Goal: Check status: Check status

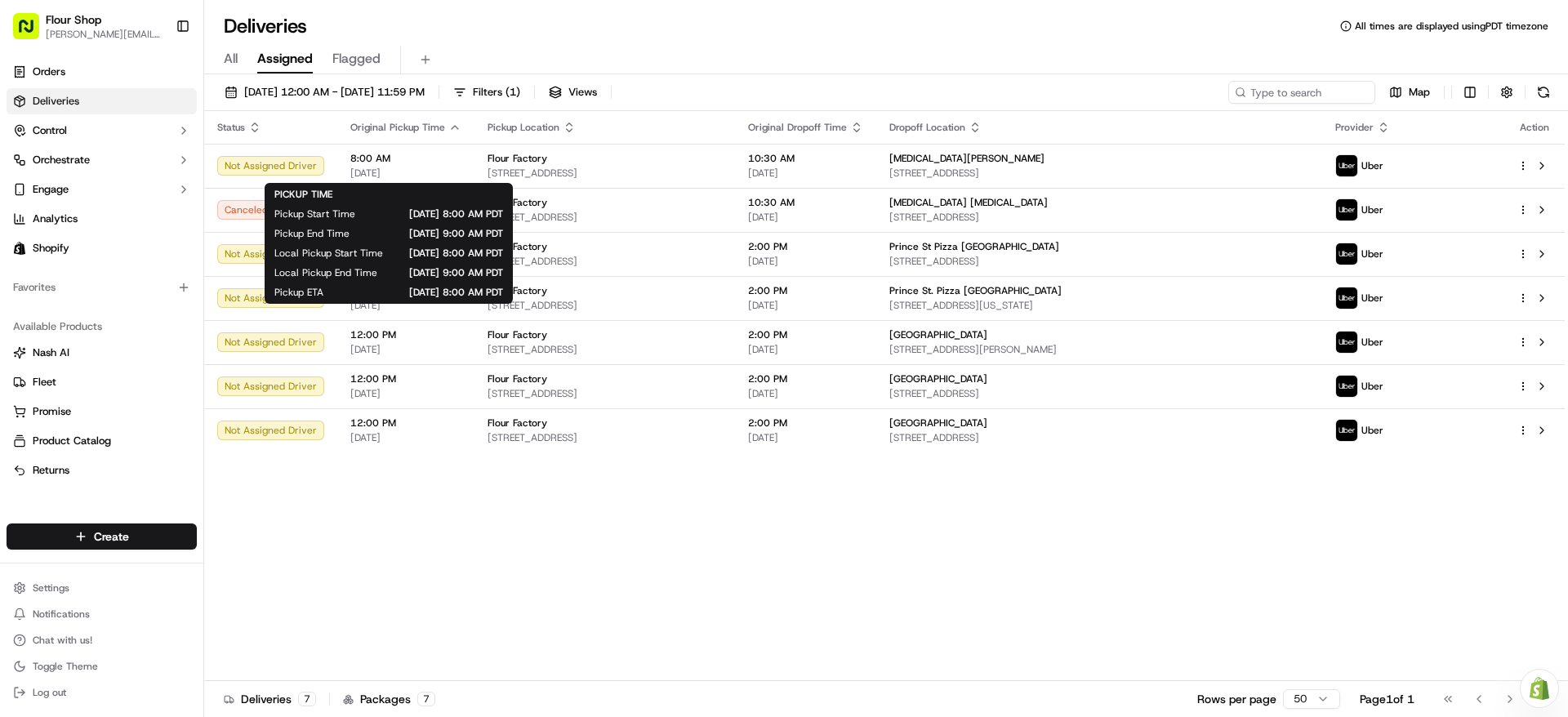
click at [532, 7] on div "Deliveries All times are displayed using PDT timezone All Assigned Flagged [DAT…" at bounding box center [886, 358] width 1364 height 717
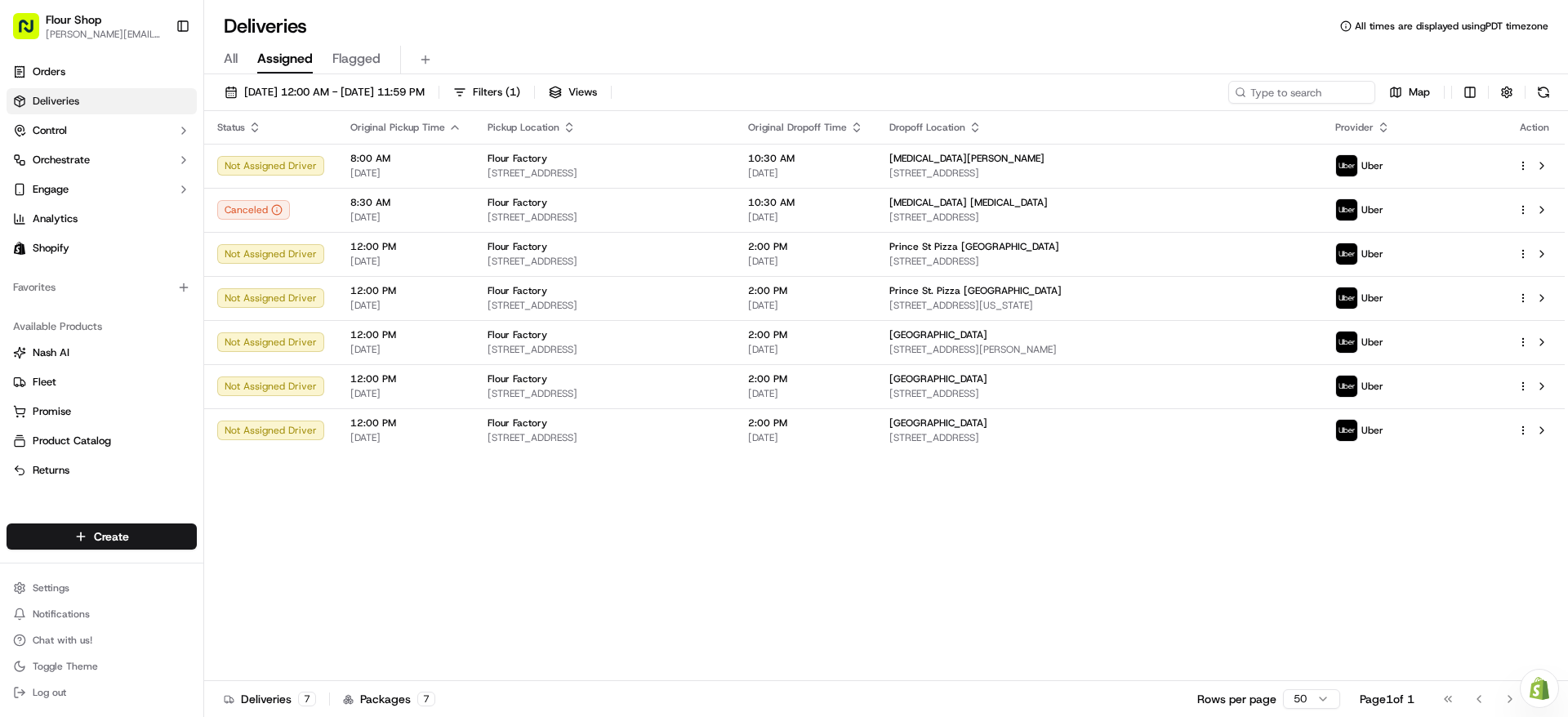
click at [594, 51] on div "All Assigned Flagged" at bounding box center [886, 59] width 1364 height 29
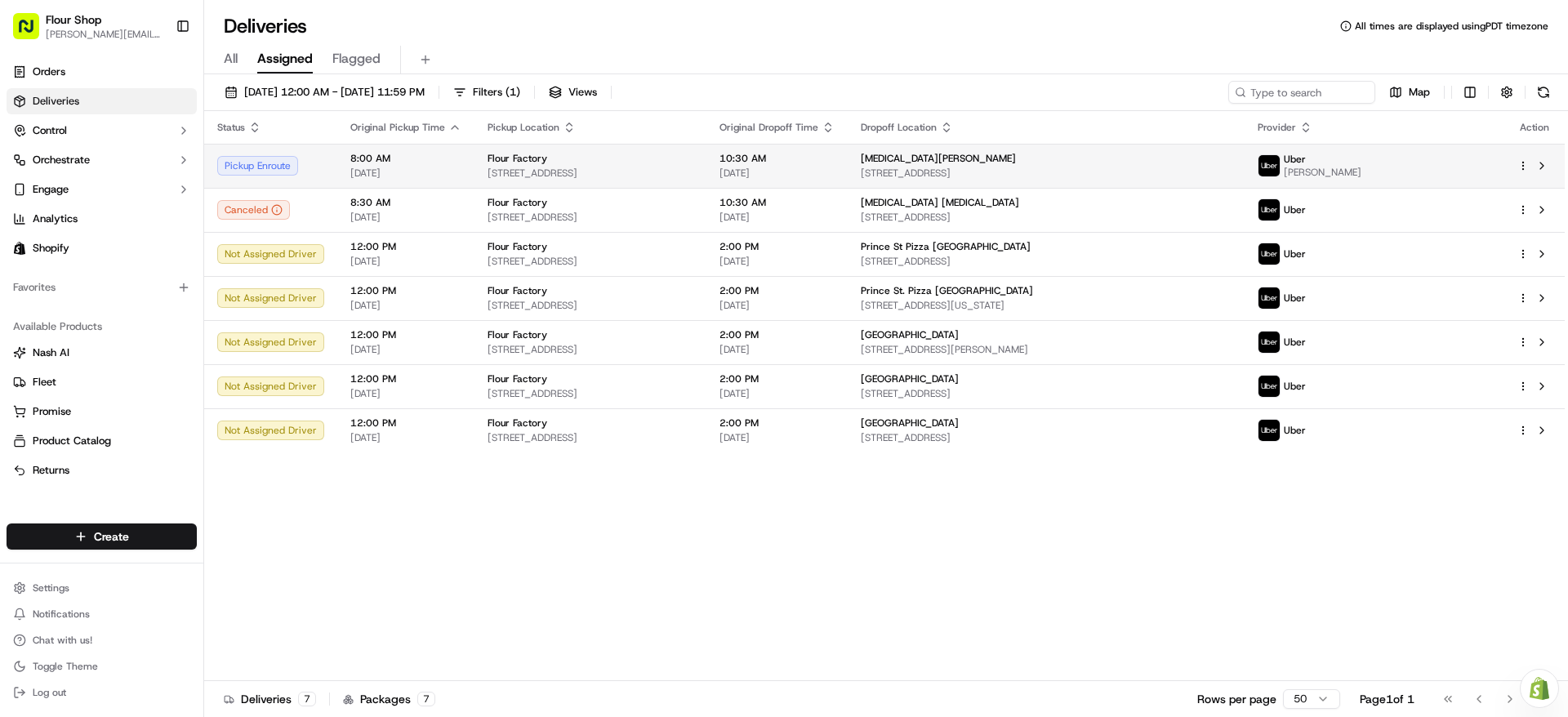
click at [846, 157] on td "10:30 AM [DATE]" at bounding box center [777, 165] width 141 height 44
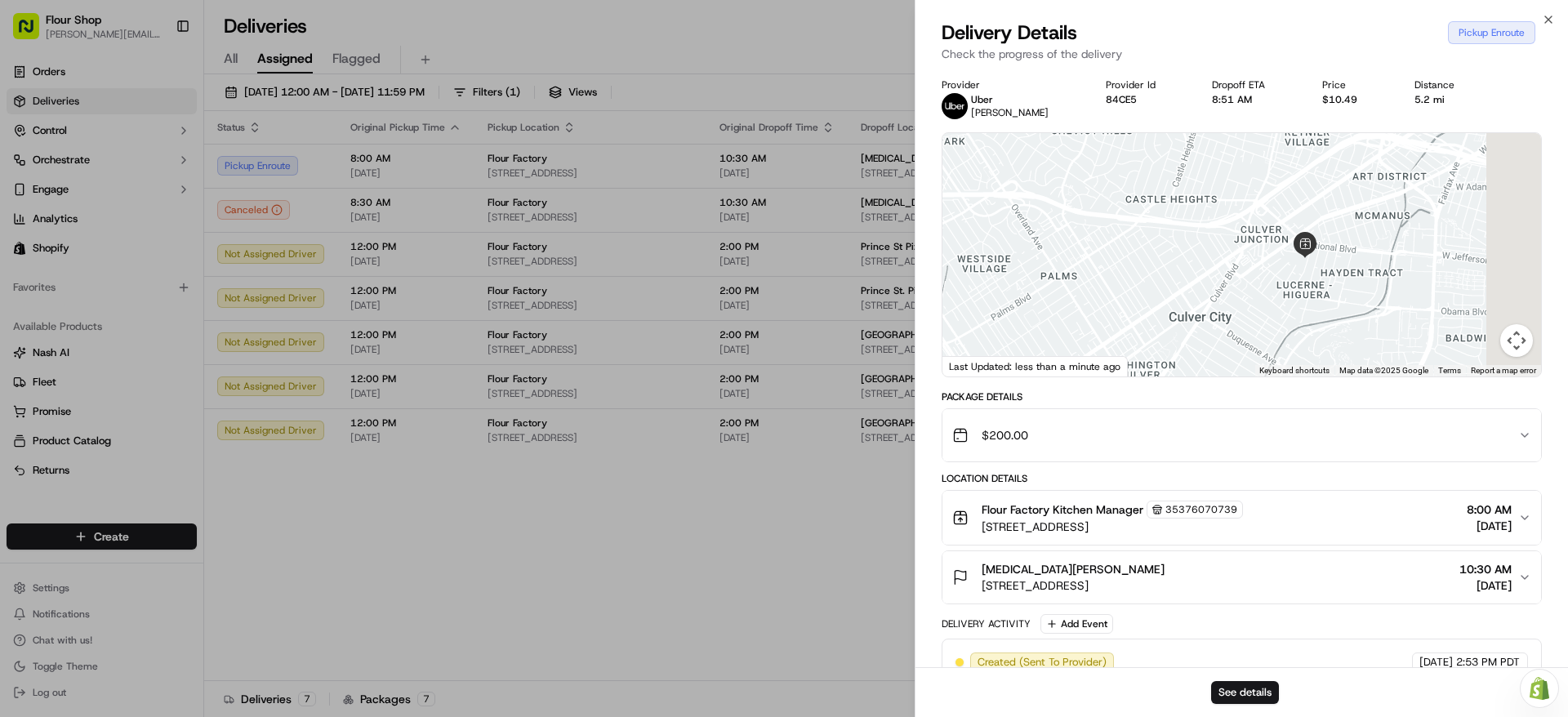
drag, startPoint x: 1479, startPoint y: 257, endPoint x: 1265, endPoint y: 270, distance: 214.4
click at [1270, 272] on div at bounding box center [1242, 254] width 599 height 243
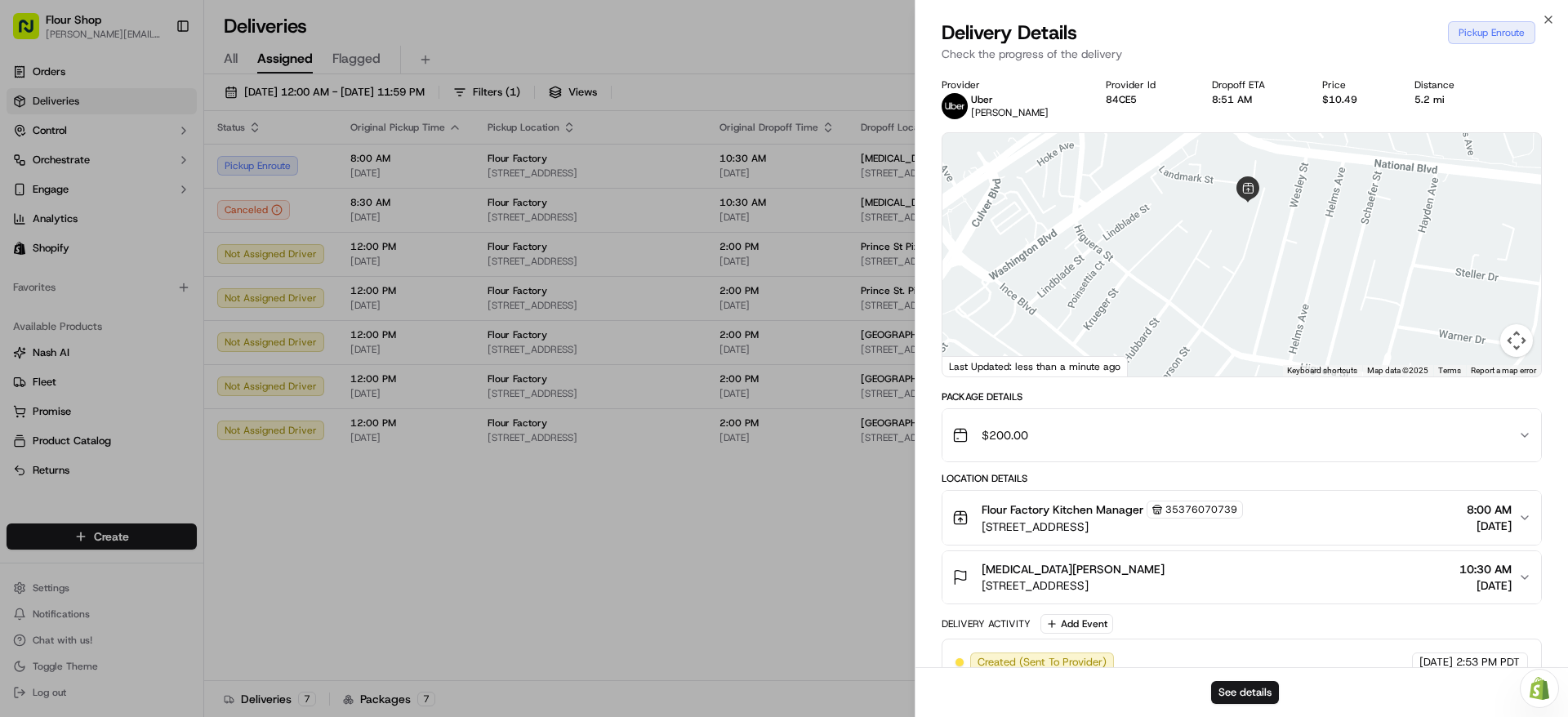
drag, startPoint x: 1082, startPoint y: 280, endPoint x: 1275, endPoint y: 241, distance: 196.9
click at [1275, 241] on div at bounding box center [1242, 254] width 599 height 243
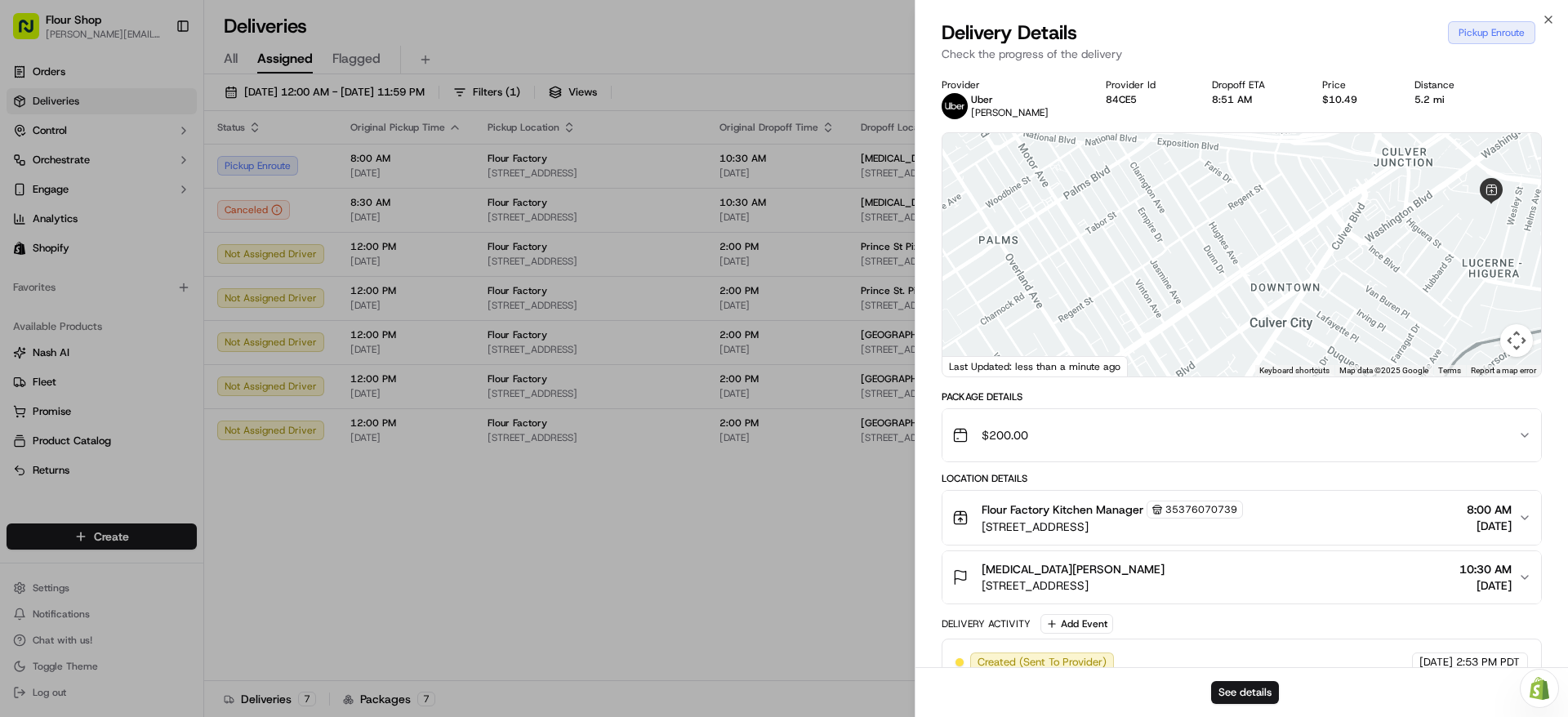
drag, startPoint x: 1134, startPoint y: 275, endPoint x: 1395, endPoint y: 250, distance: 262.2
click at [1395, 250] on div at bounding box center [1242, 254] width 599 height 243
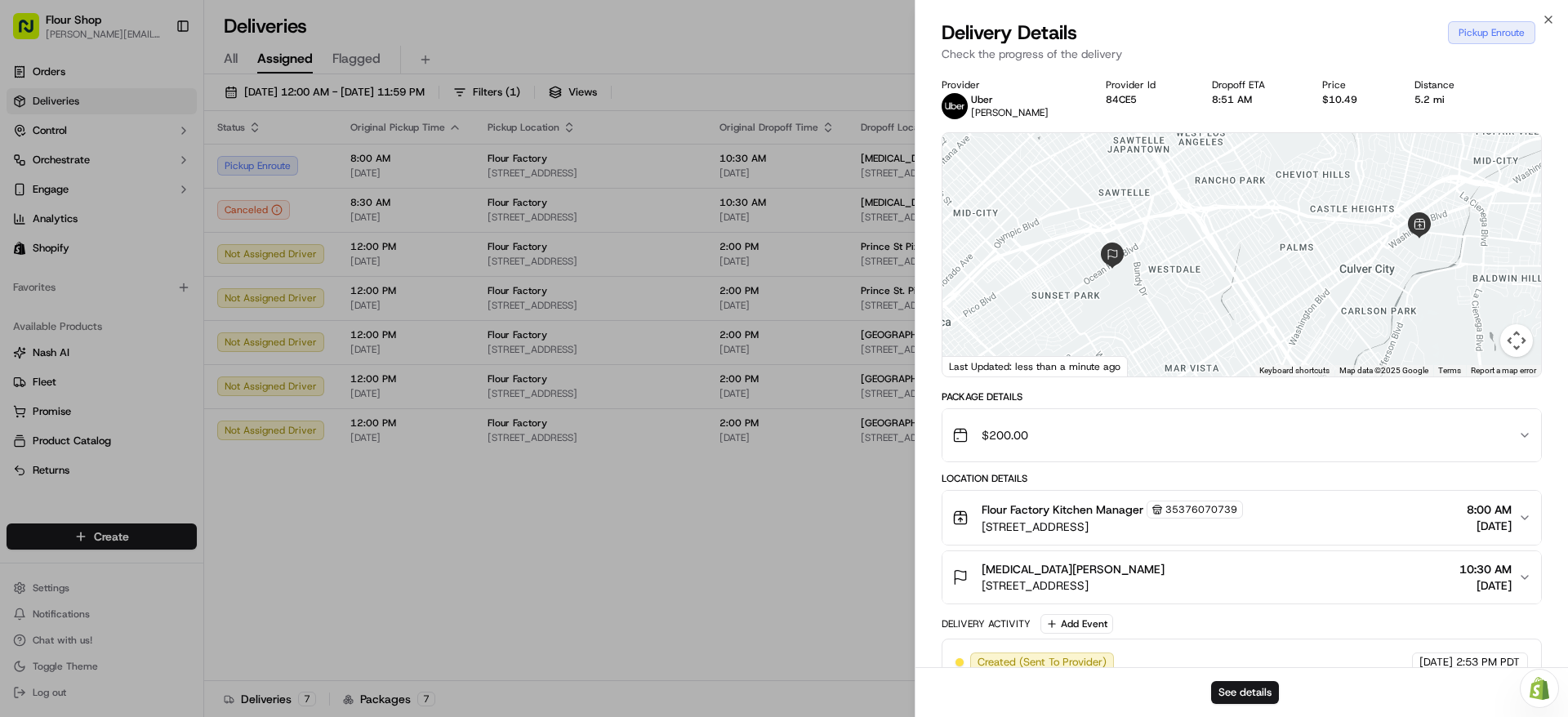
click at [984, 114] on span "[PERSON_NAME]" at bounding box center [1010, 113] width 77 height 13
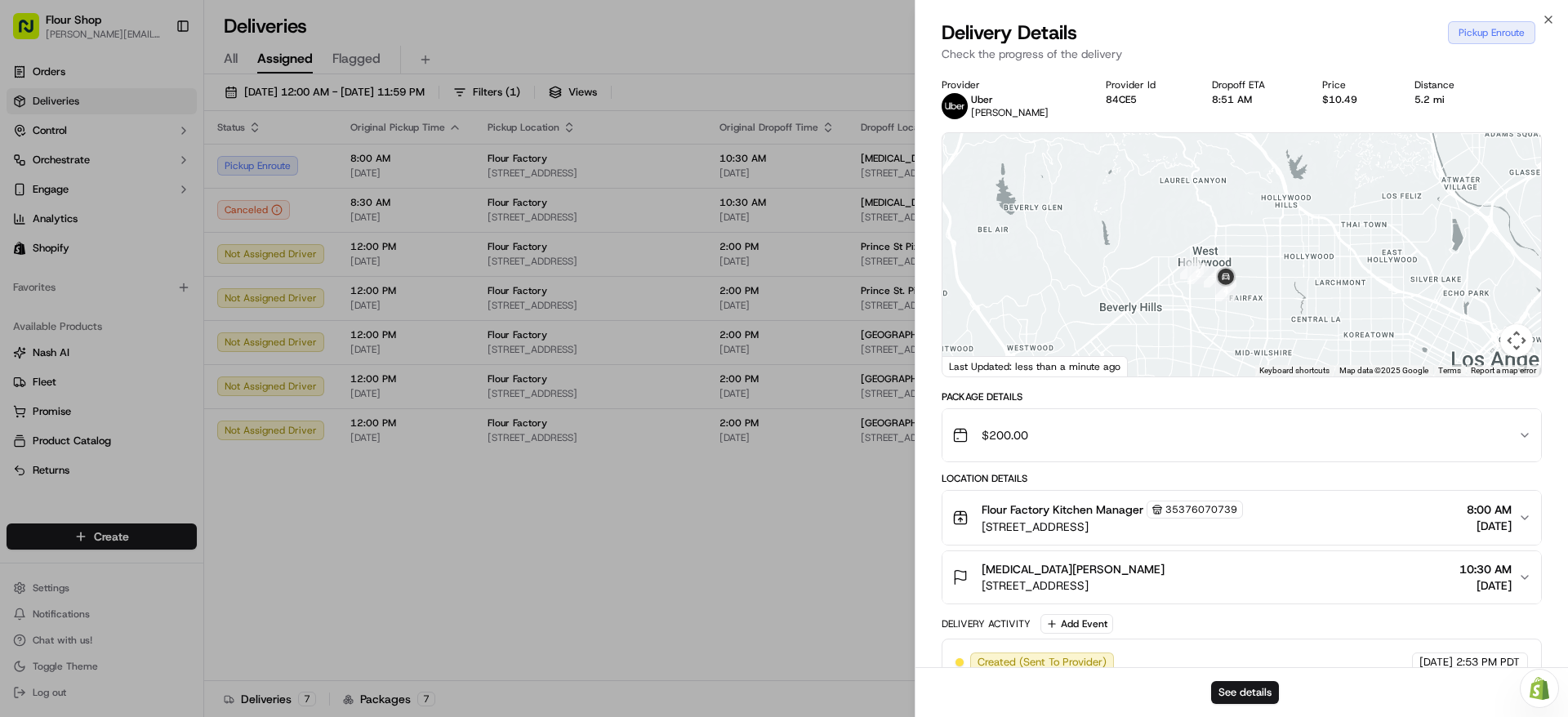
drag, startPoint x: 1402, startPoint y: 227, endPoint x: 1244, endPoint y: 427, distance: 254.9
click at [1244, 427] on div "Provider [PERSON_NAME] Provider Id 84CE5 Dropoff ETA 8:51 AM Price $10.49 Dista…" at bounding box center [1242, 460] width 600 height 764
click at [1384, 586] on div "[MEDICAL_DATA][PERSON_NAME] [STREET_ADDRESS] 10:30 AM [DATE]" at bounding box center [1235, 577] width 566 height 33
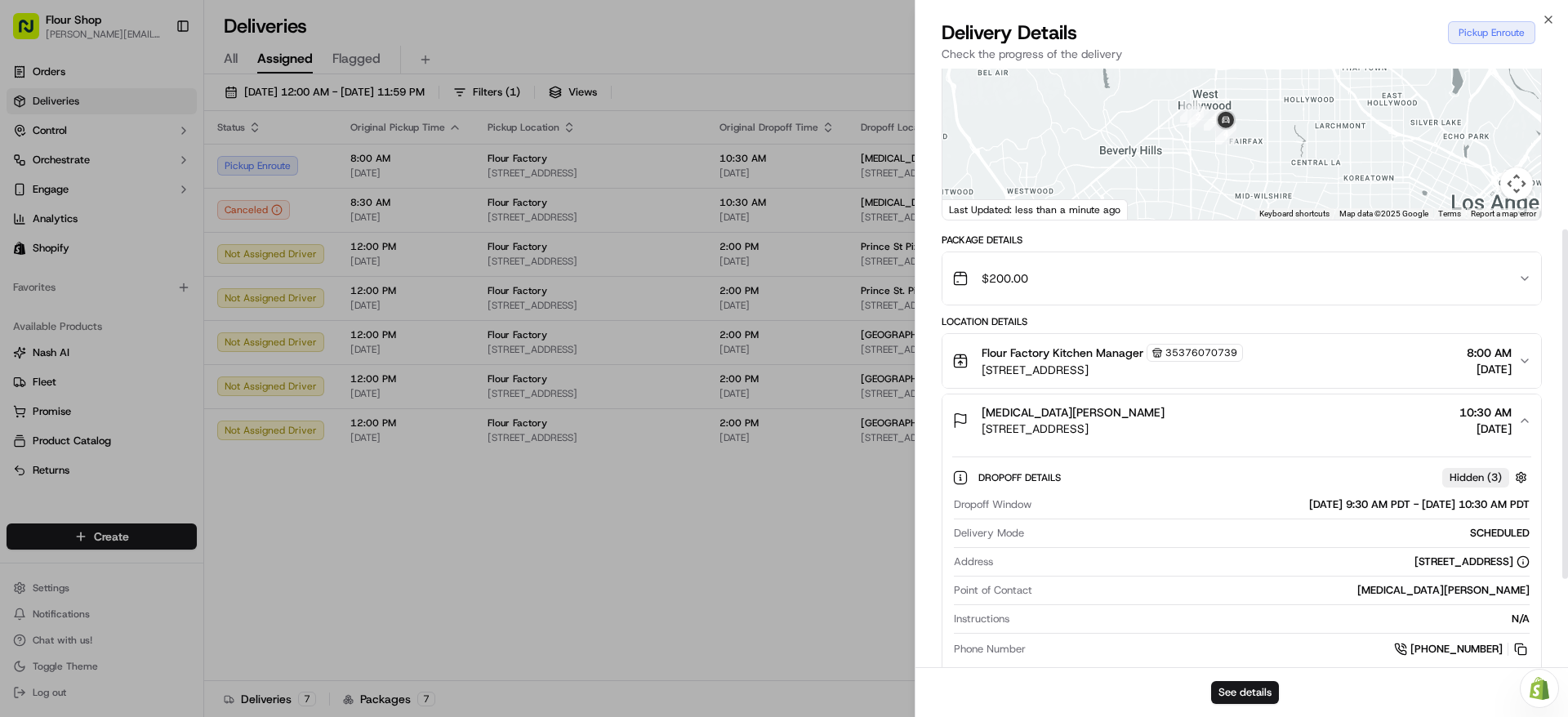
scroll to position [324, 0]
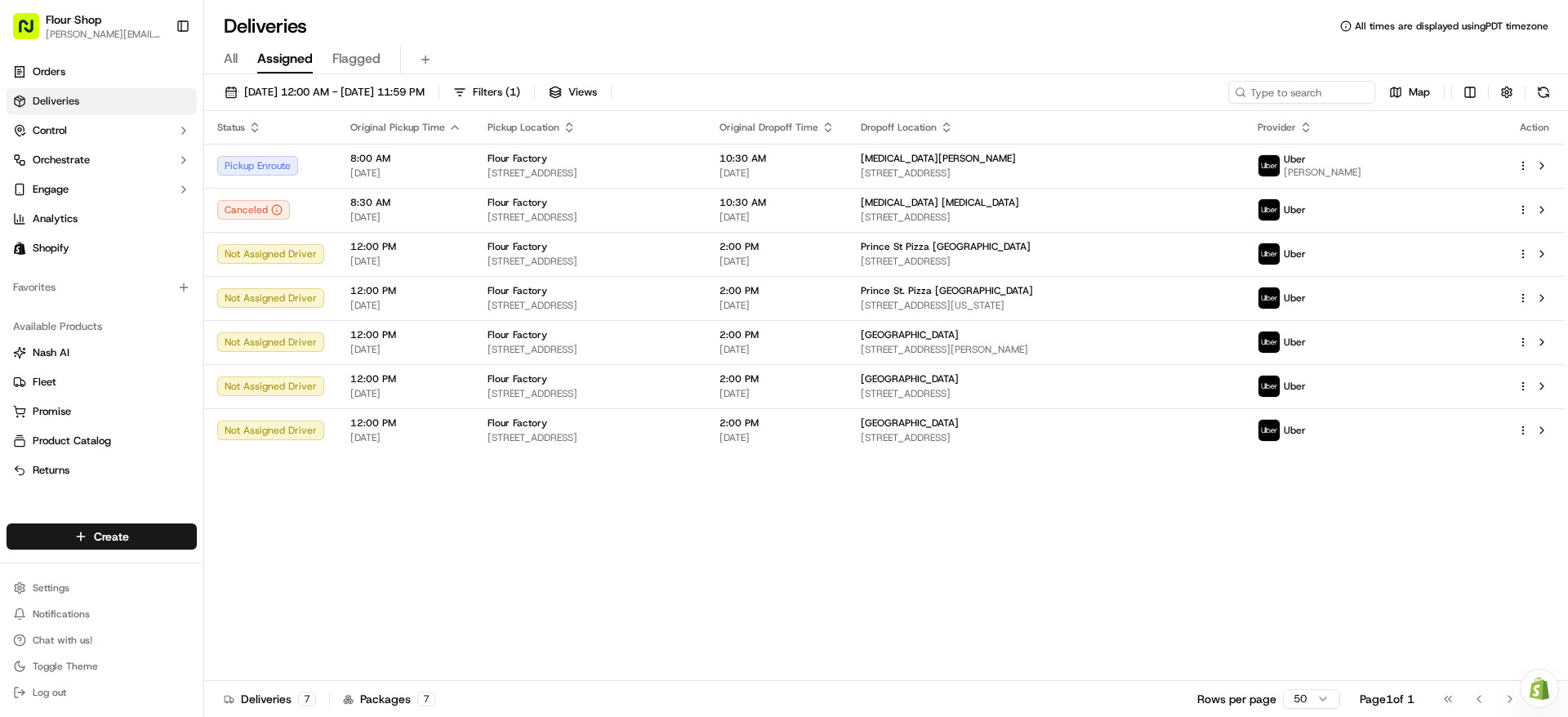
click at [965, 672] on div "Status Original Pickup Time Pickup Location Original Dropoff Time Dropoff Locat…" at bounding box center [885, 396] width 1360 height 569
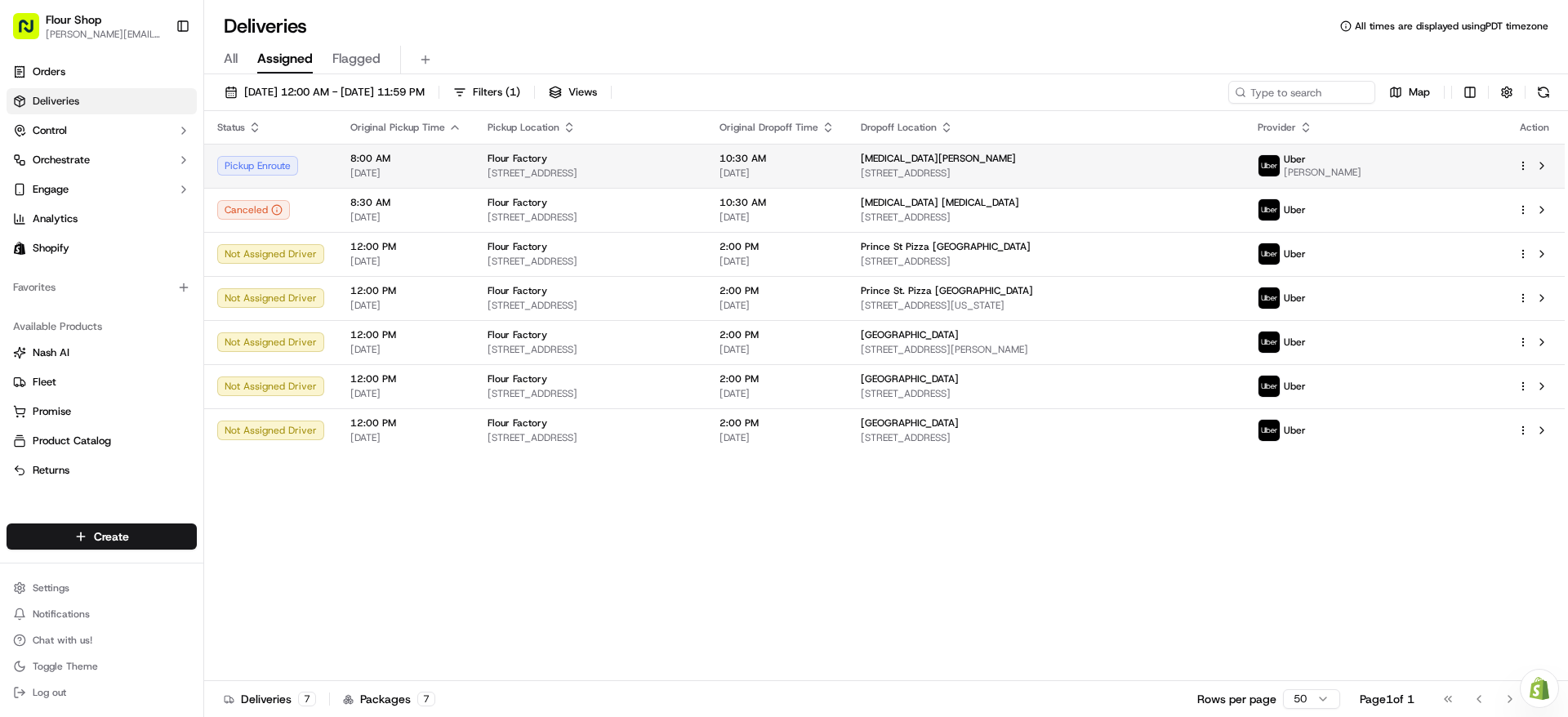
click at [567, 174] on span "[STREET_ADDRESS]" at bounding box center [590, 173] width 206 height 13
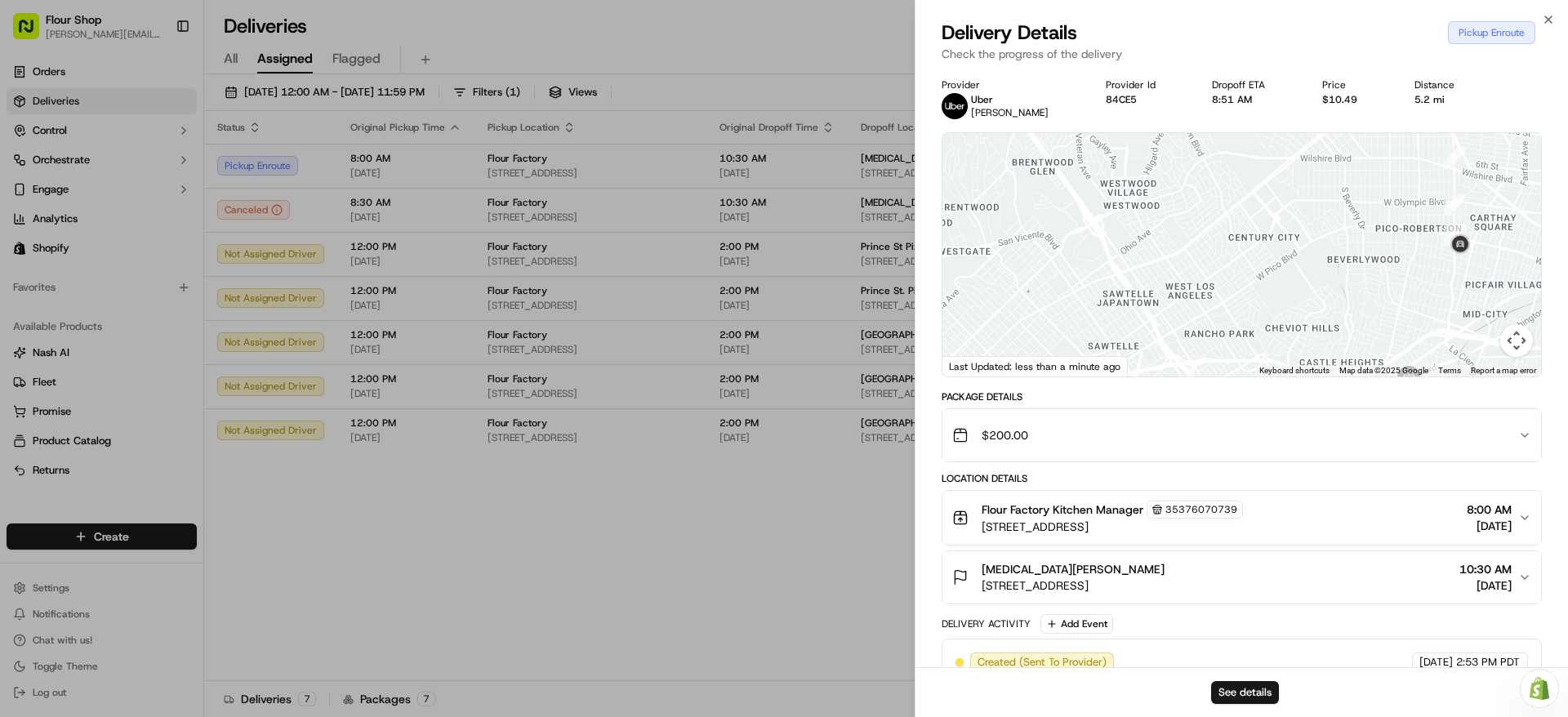
drag, startPoint x: 1188, startPoint y: 199, endPoint x: 1202, endPoint y: 353, distance: 154.6
click at [1202, 353] on div at bounding box center [1242, 254] width 599 height 243
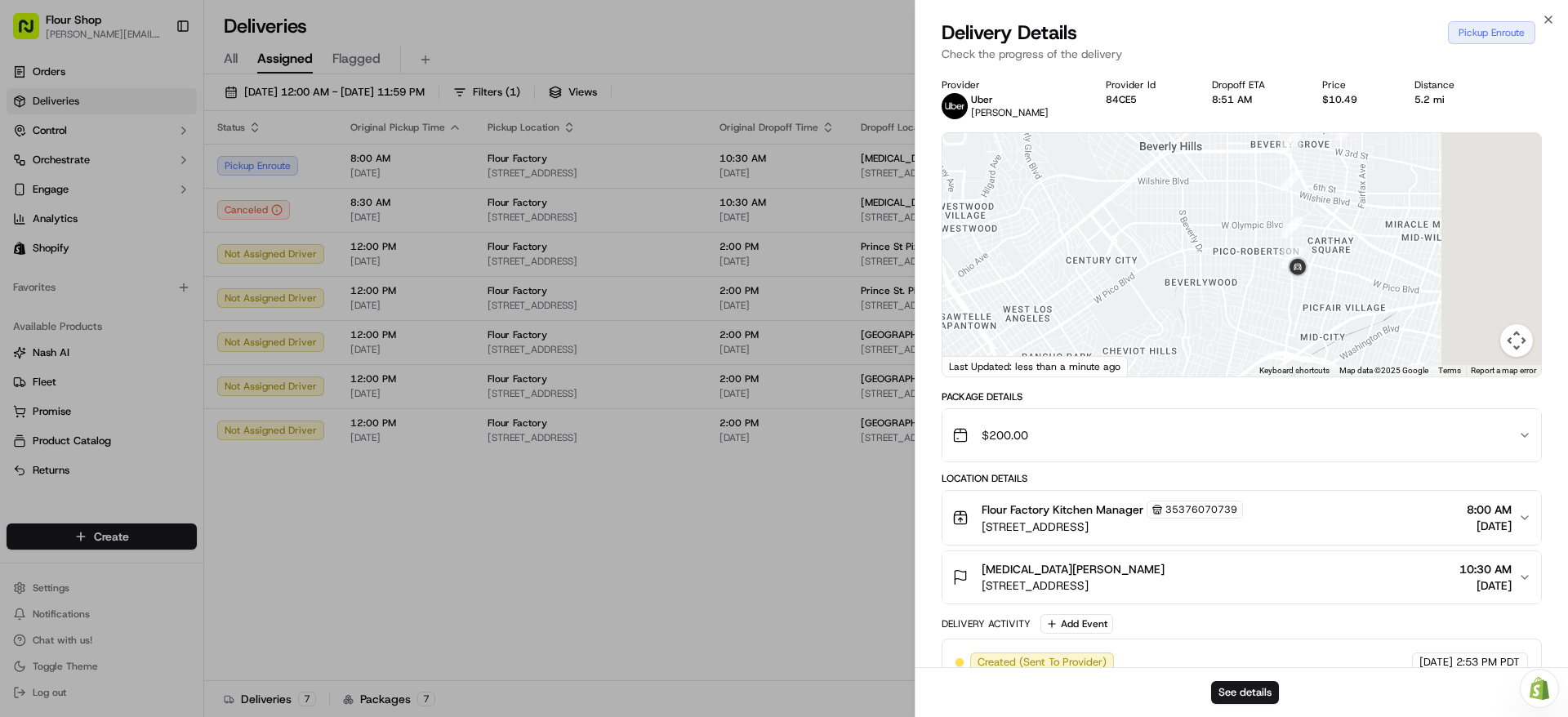
drag, startPoint x: 1310, startPoint y: 289, endPoint x: 1143, endPoint y: 312, distance: 168.6
click at [1143, 312] on div at bounding box center [1242, 254] width 599 height 243
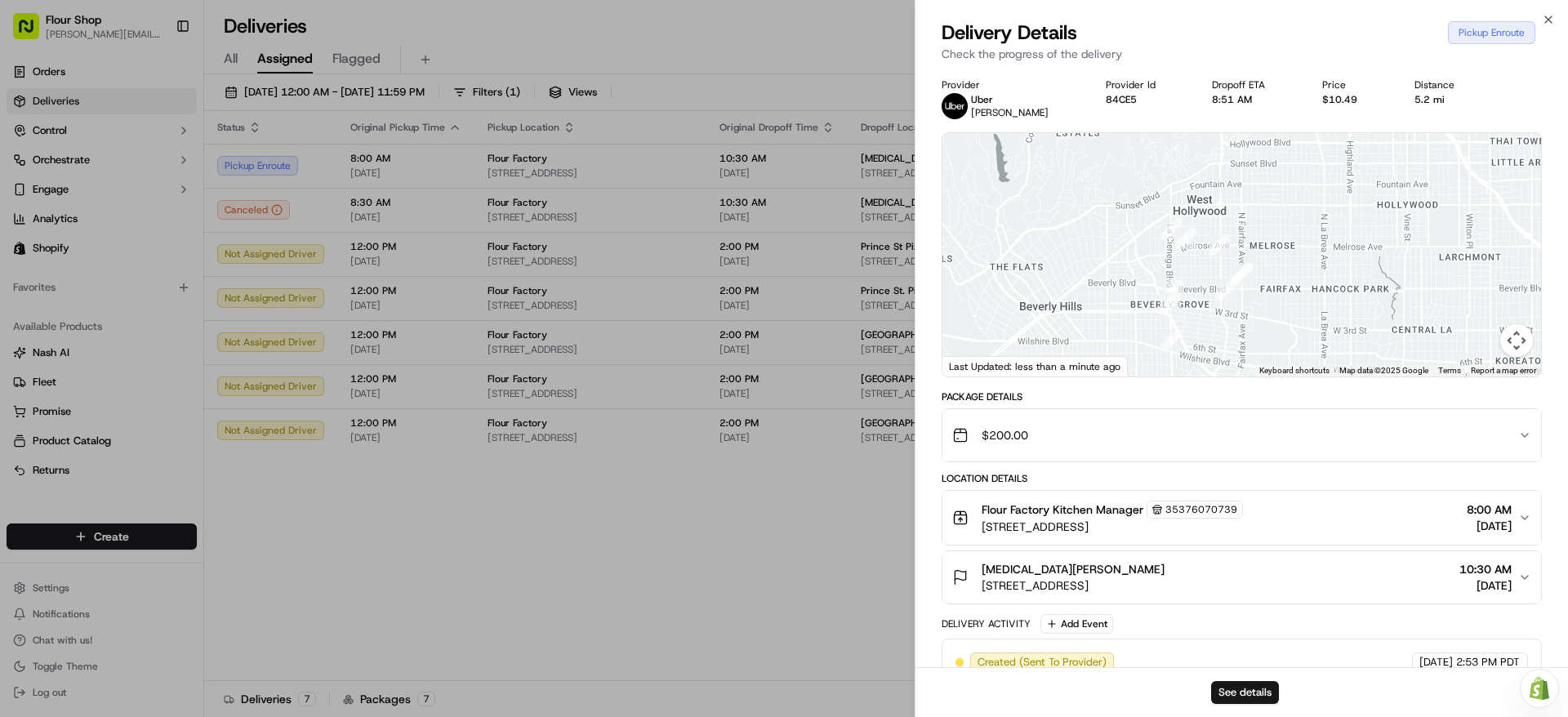
drag, startPoint x: 1380, startPoint y: 222, endPoint x: 1305, endPoint y: 352, distance: 150.1
click at [1300, 364] on div "1 2 3 4 5 6 7 8 9 10 11 Keyboard shortcuts Map Data Map data ©2025 Google Map d…" at bounding box center [1242, 254] width 599 height 243
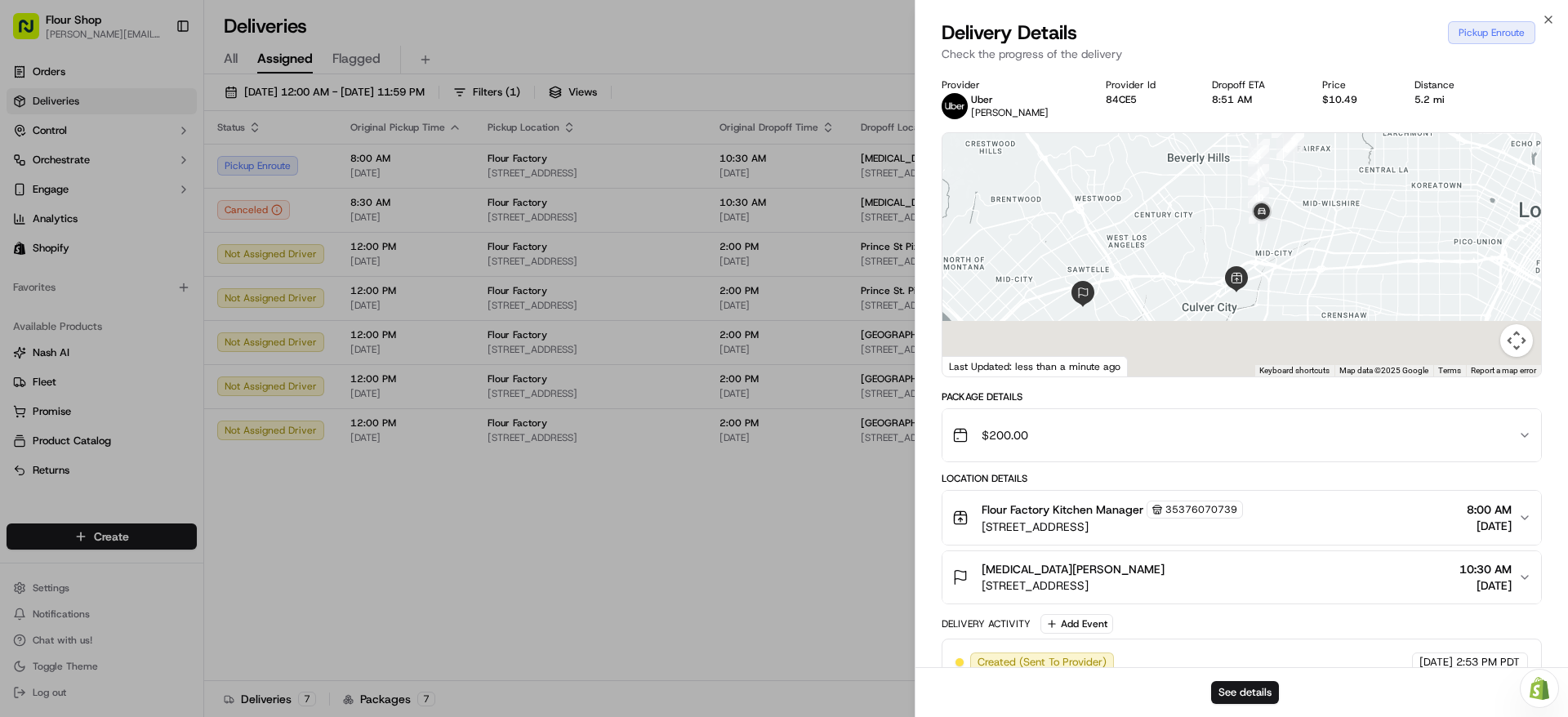
drag, startPoint x: 1151, startPoint y: 339, endPoint x: 1152, endPoint y: 113, distance: 226.0
click at [1153, 113] on div "Provider [PERSON_NAME] Provider Id 84CE5 Dropoff ETA 8:51 AM Price $10.49 Dista…" at bounding box center [1242, 460] width 600 height 764
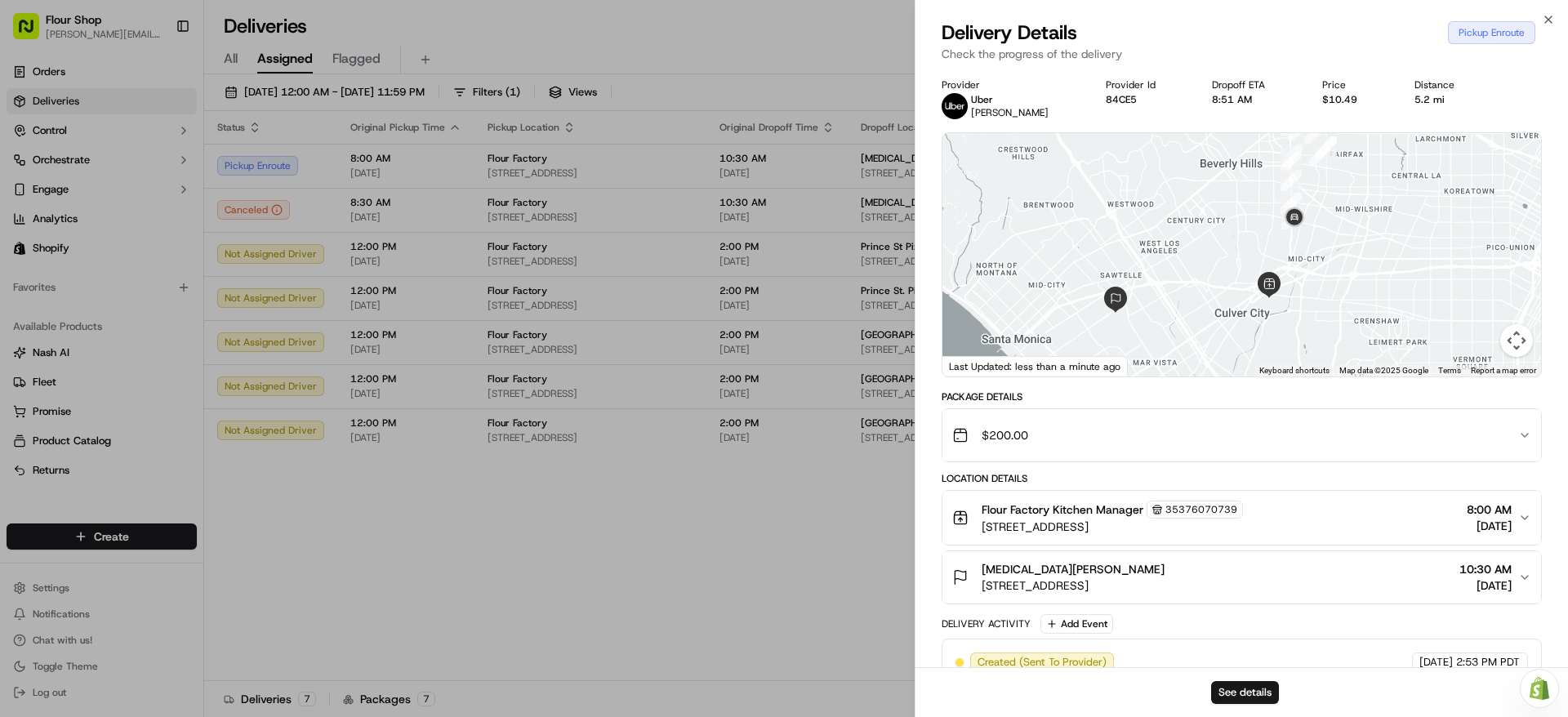
drag, startPoint x: 1190, startPoint y: 218, endPoint x: 1205, endPoint y: 348, distance: 130.9
click at [1224, 340] on div at bounding box center [1242, 254] width 599 height 243
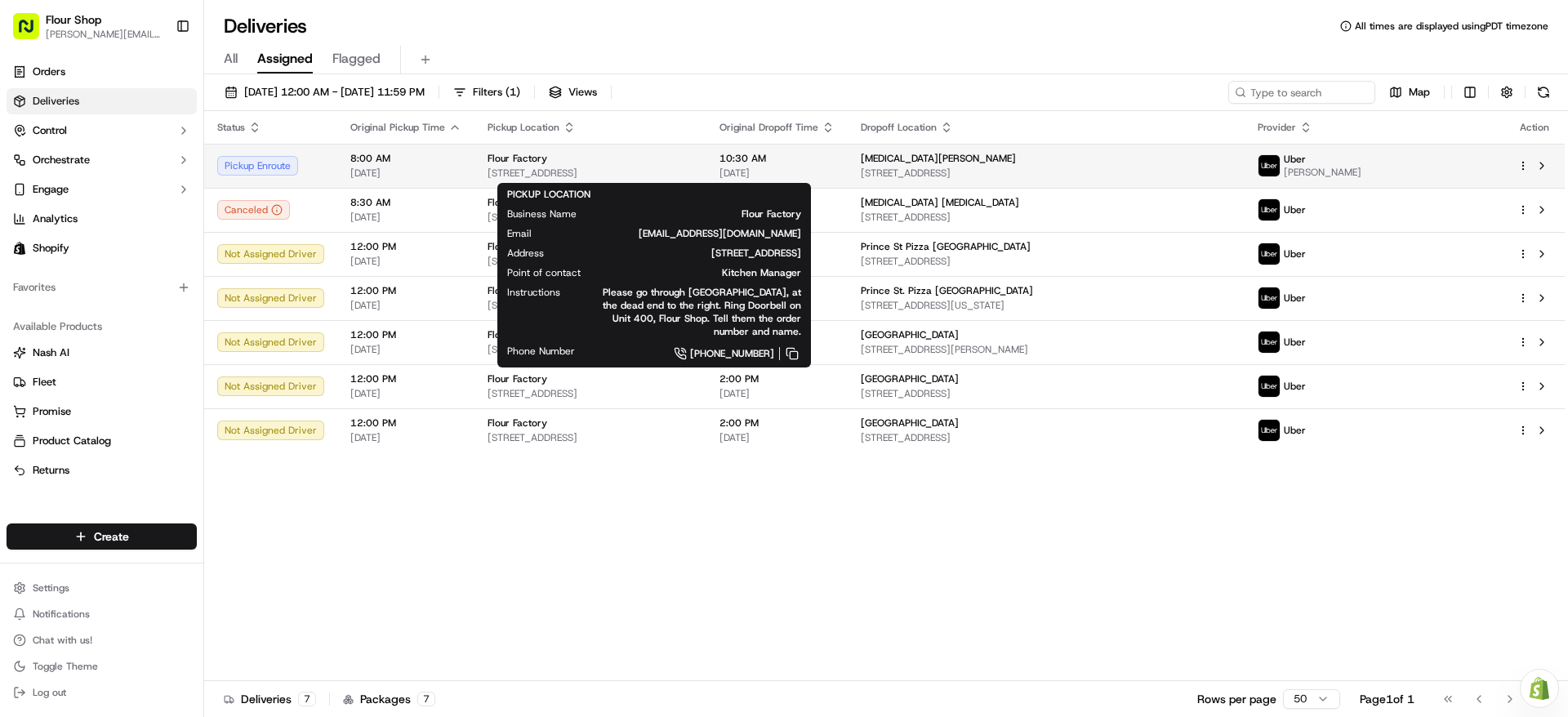
click at [693, 160] on div "Flour Factory" at bounding box center [590, 158] width 206 height 13
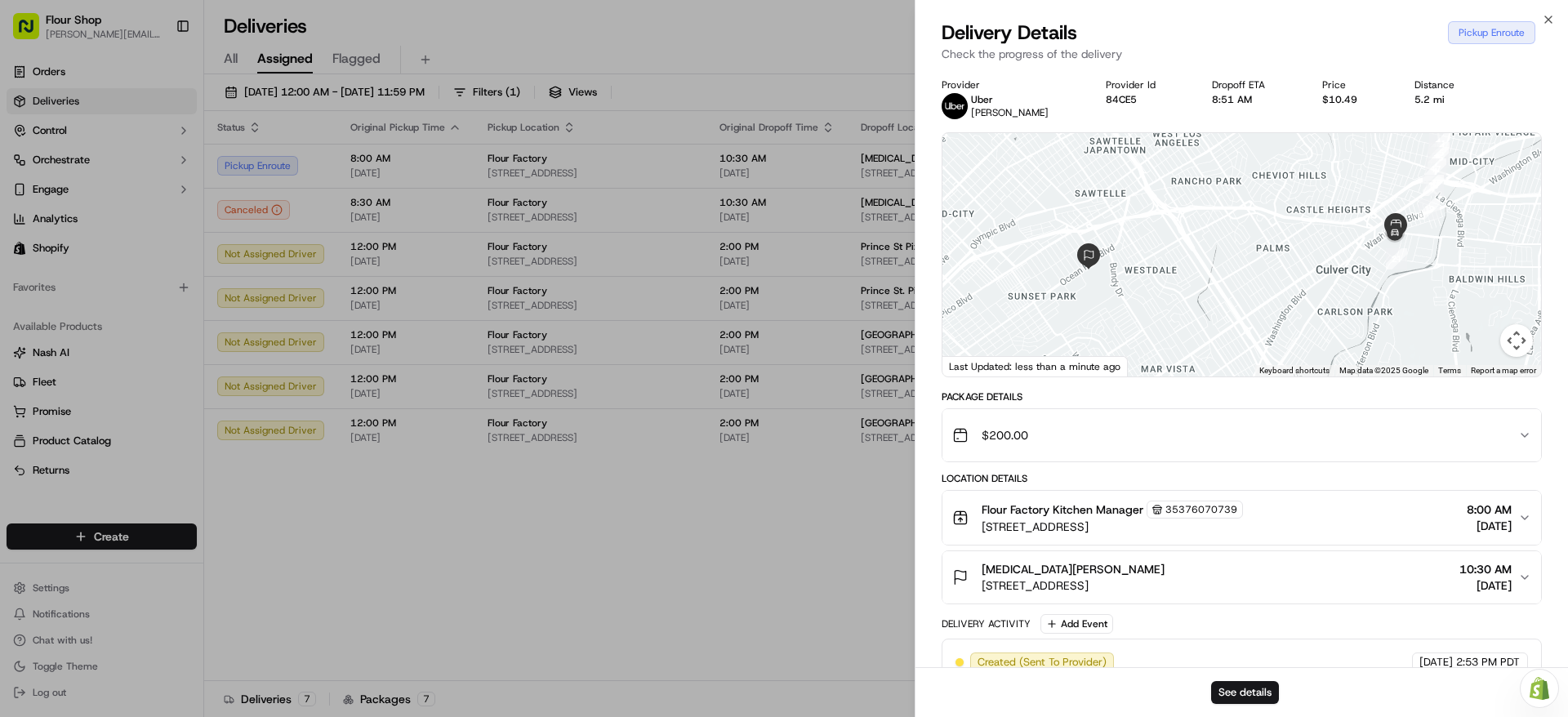
click at [1355, 517] on div "Flour Factory Kitchen Manager 35376070739 [STREET_ADDRESS] 8:00 AM [DATE]" at bounding box center [1235, 518] width 566 height 35
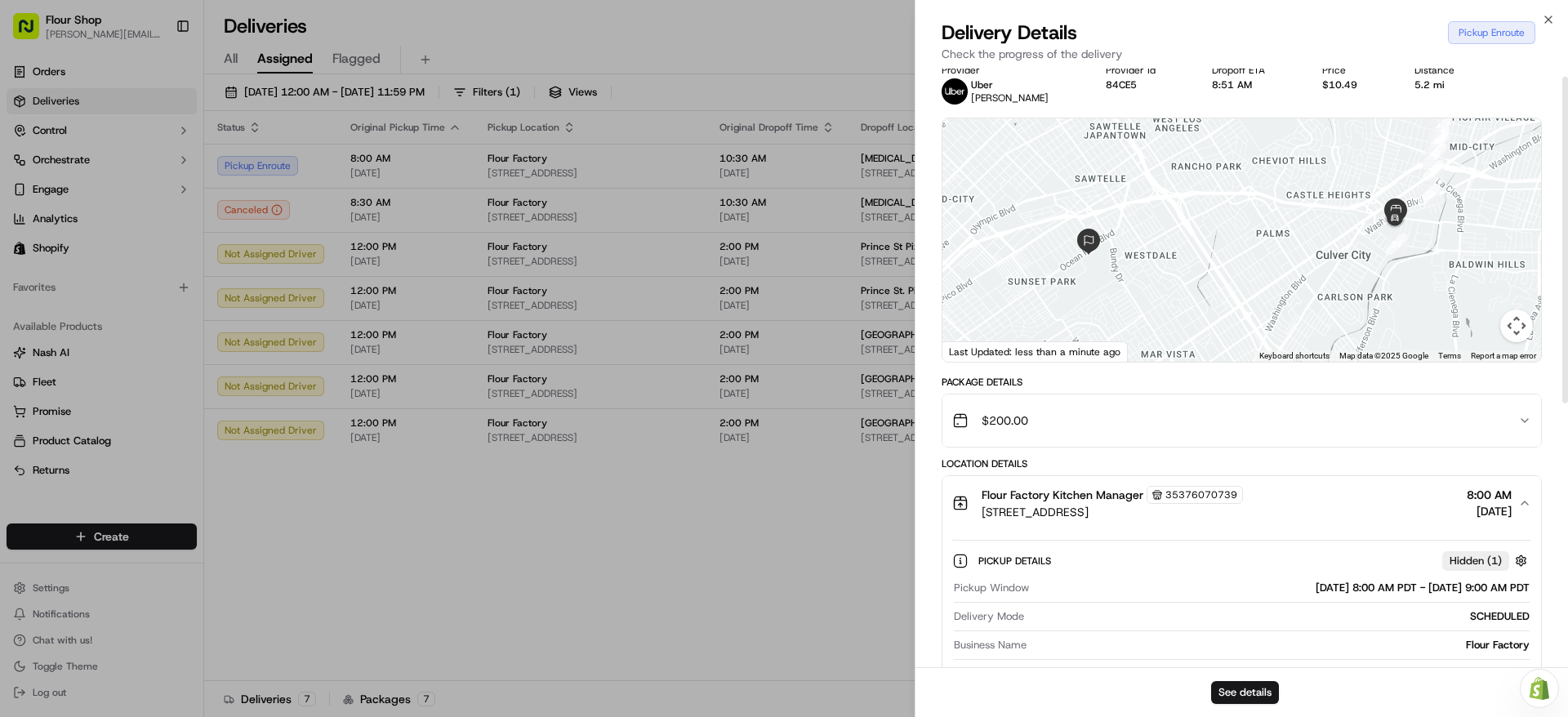
scroll to position [34, 0]
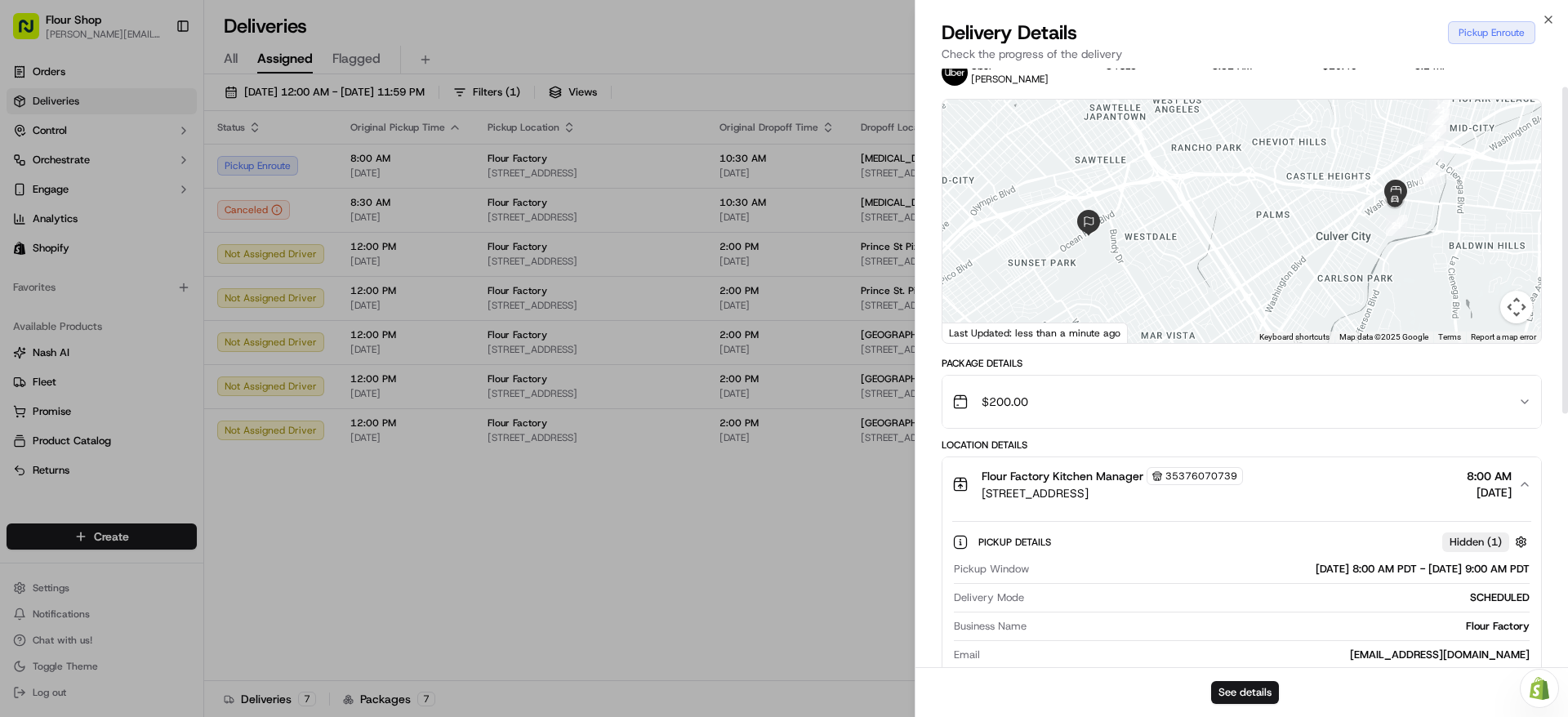
click at [1289, 471] on div "Flour Factory Kitchen Manager 35376070739 [STREET_ADDRESS] 8:00 AM [DATE]" at bounding box center [1235, 485] width 566 height 35
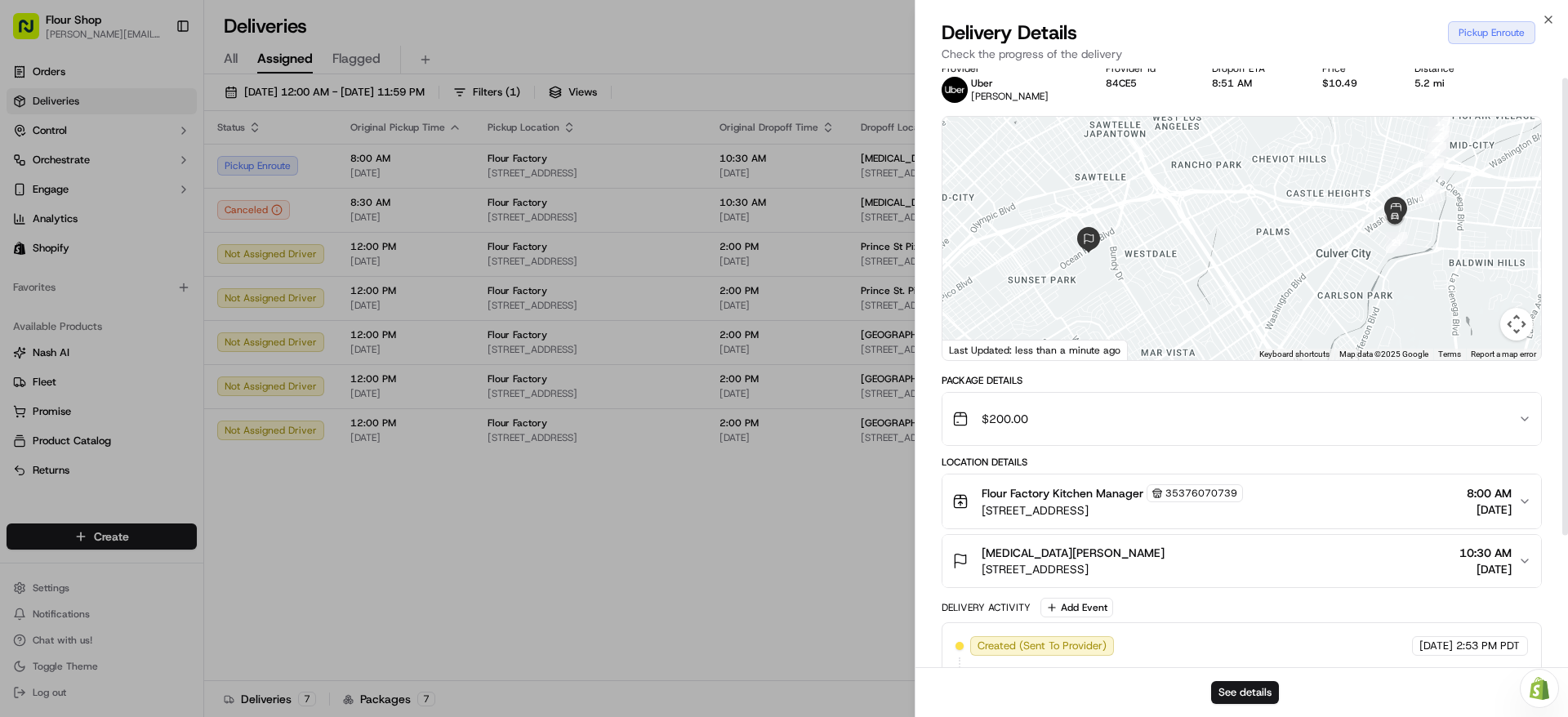
scroll to position [10, 0]
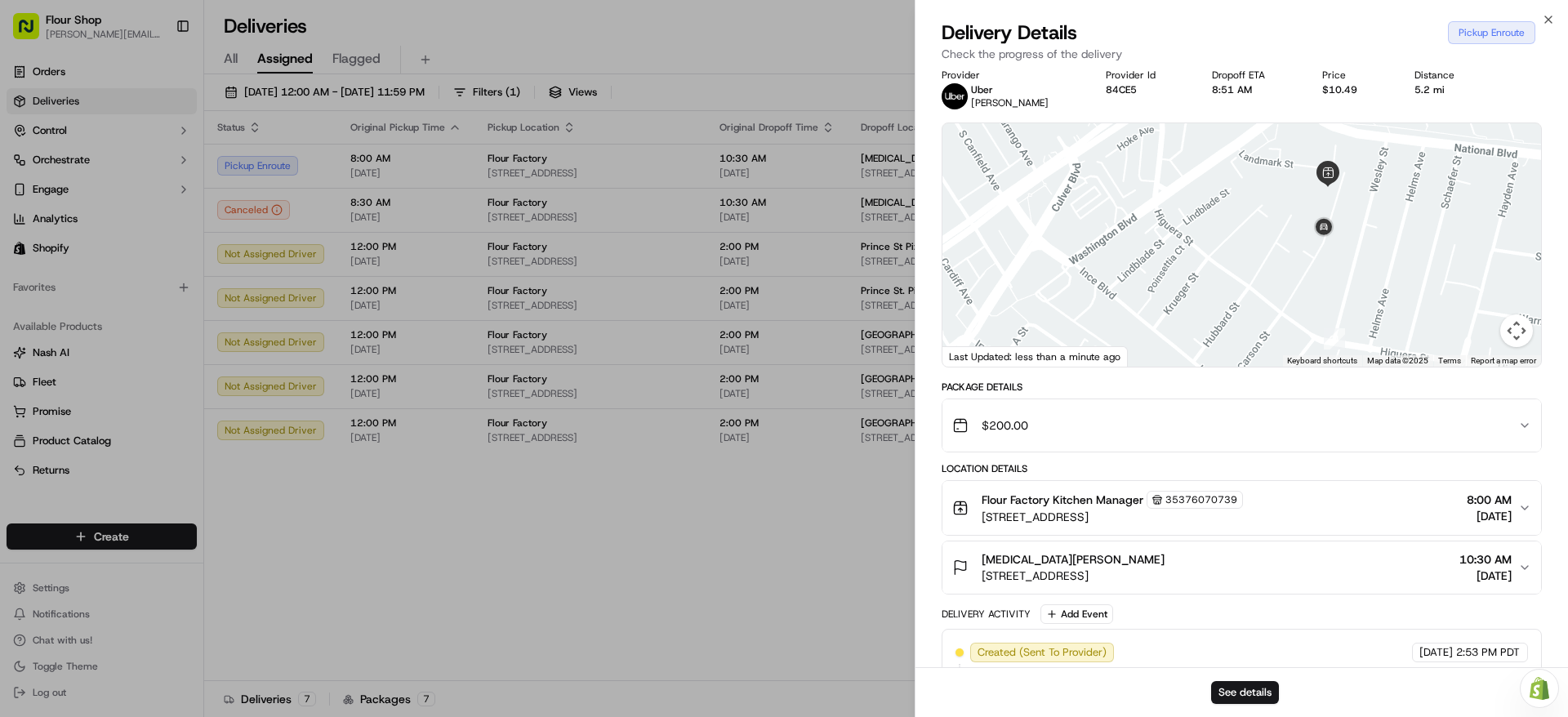
drag, startPoint x: 1364, startPoint y: 318, endPoint x: 1342, endPoint y: 237, distance: 83.9
click at [1351, 243] on div at bounding box center [1242, 245] width 599 height 243
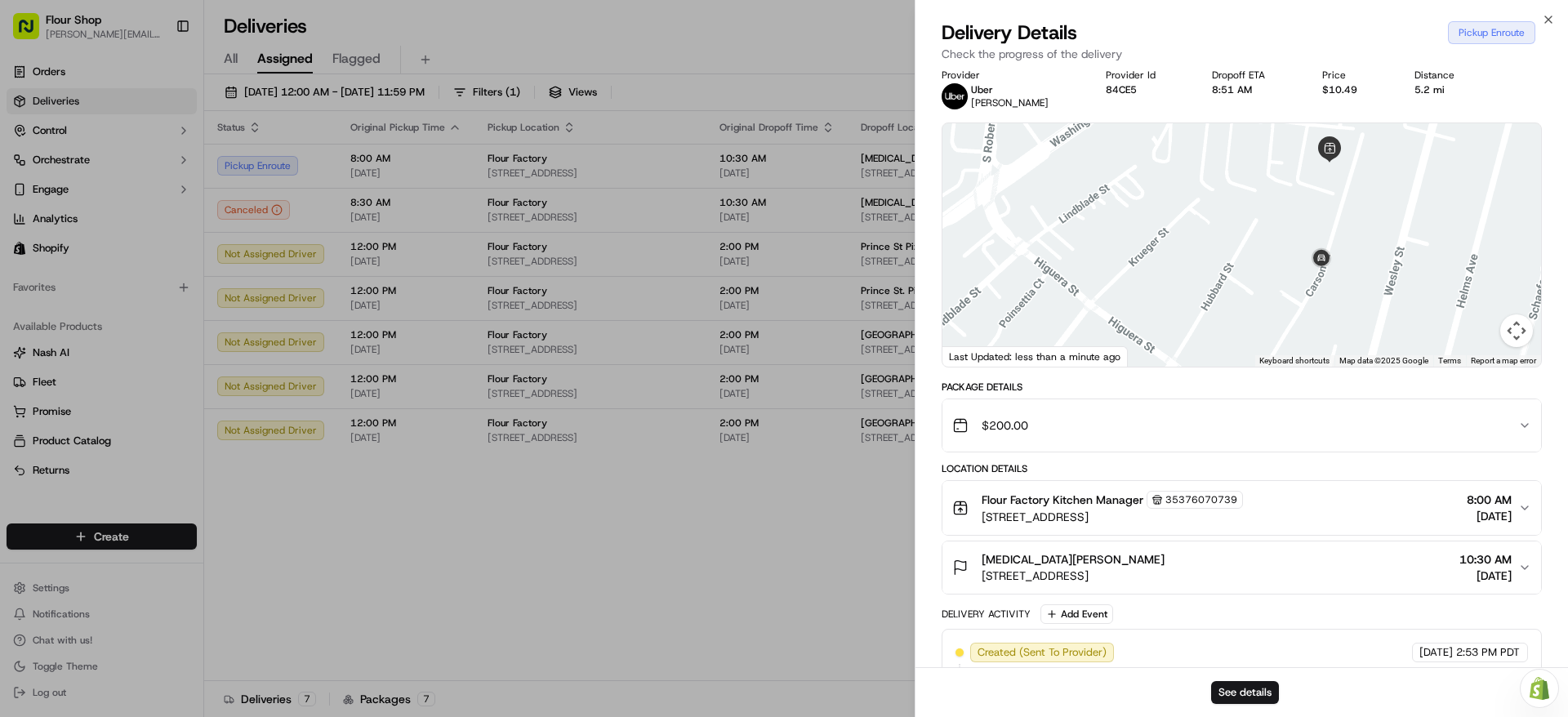
drag, startPoint x: 1322, startPoint y: 207, endPoint x: 1311, endPoint y: 228, distance: 23.7
click at [1311, 228] on div at bounding box center [1242, 245] width 599 height 243
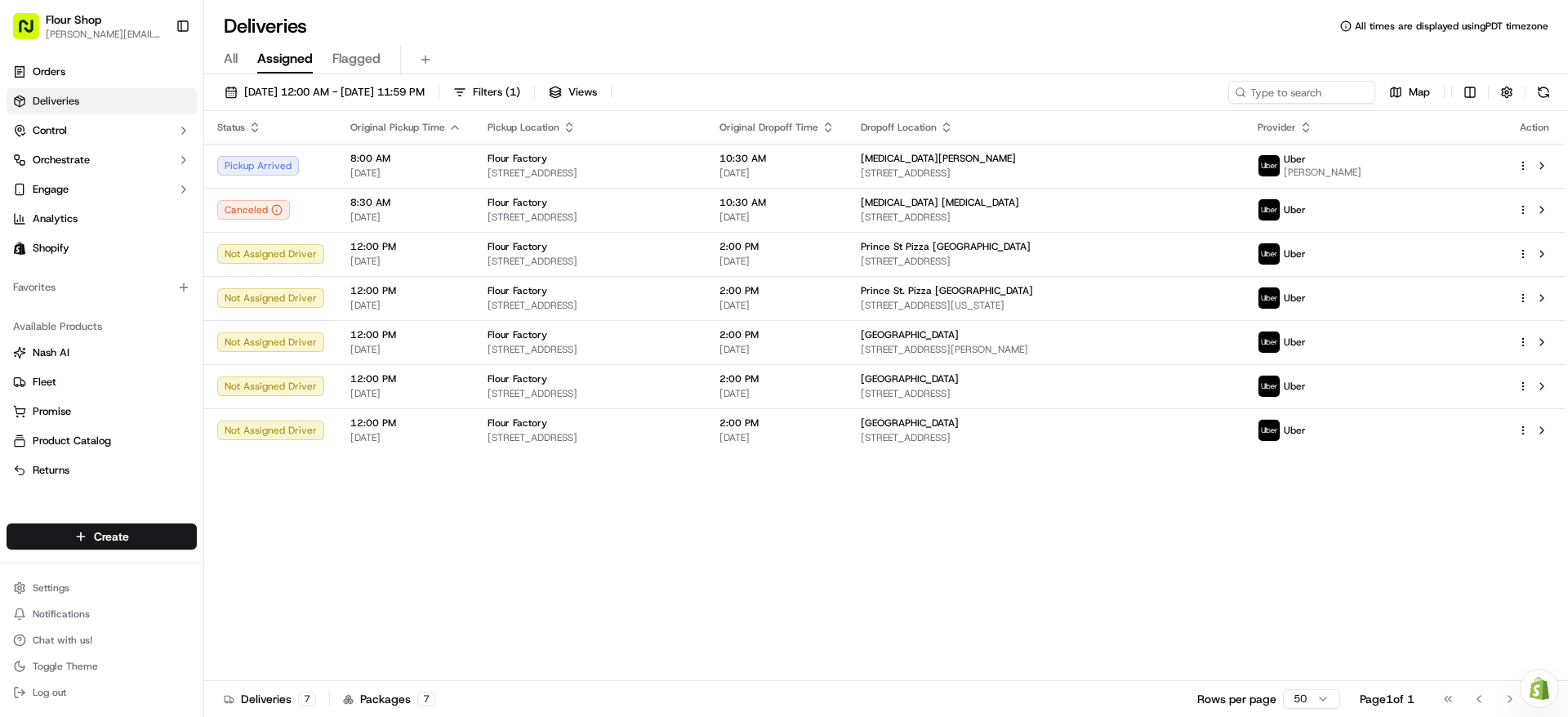
drag, startPoint x: 1110, startPoint y: 4, endPoint x: 1066, endPoint y: 20, distance: 46.8
click at [1106, 6] on div "Deliveries All times are displayed using PDT timezone All Assigned Flagged [DAT…" at bounding box center [886, 358] width 1364 height 717
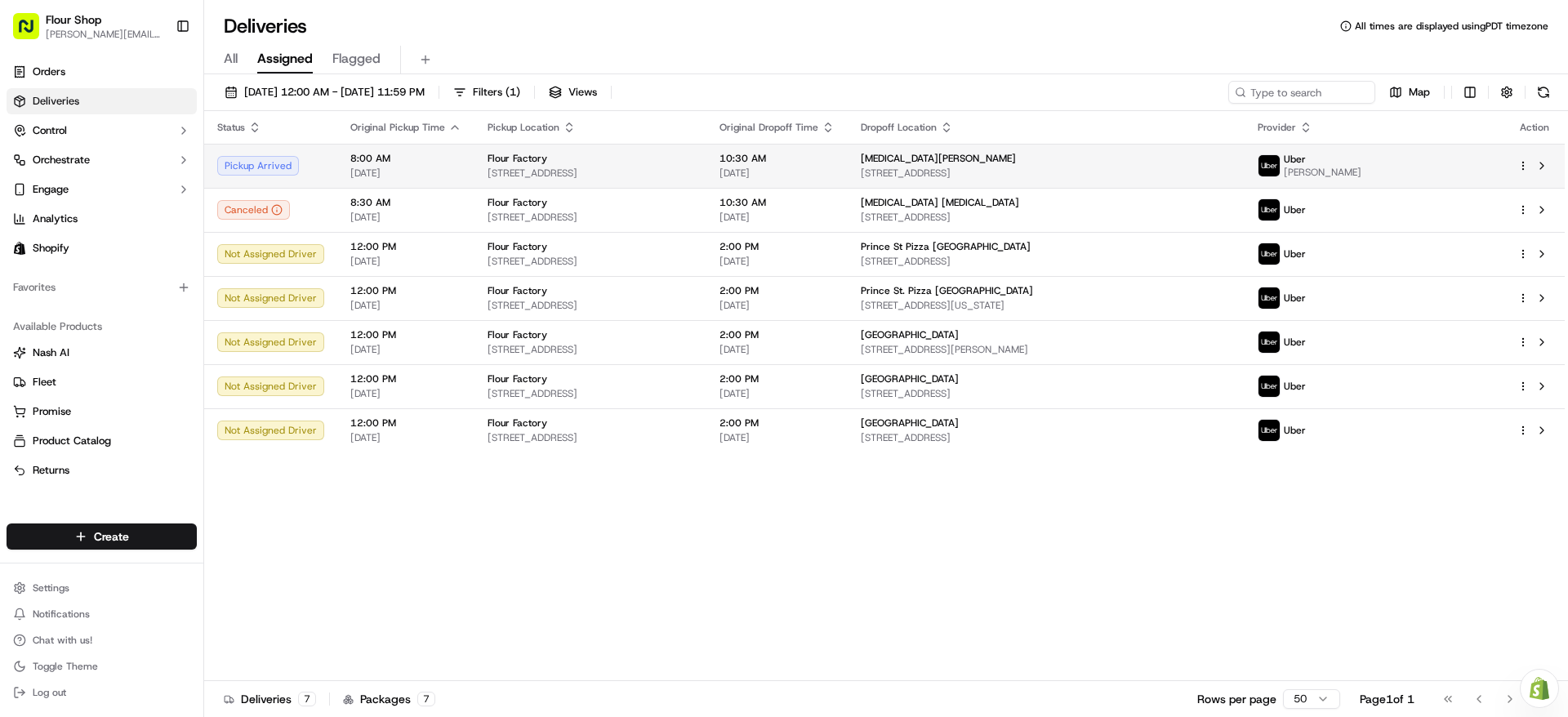
click at [684, 158] on div "Flour Factory" at bounding box center [590, 158] width 206 height 13
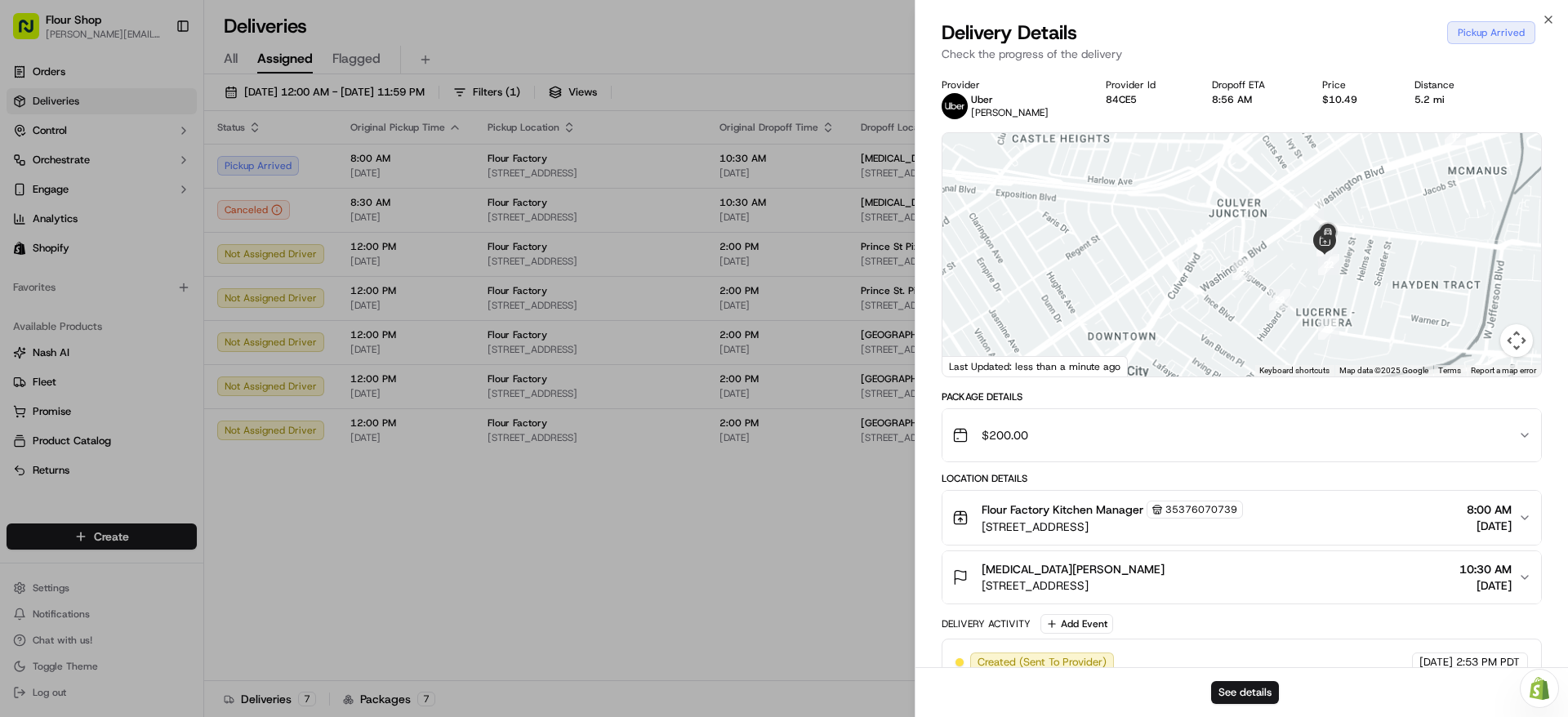
drag, startPoint x: 1366, startPoint y: 293, endPoint x: 1352, endPoint y: 307, distance: 19.8
click at [1352, 307] on div at bounding box center [1242, 254] width 599 height 243
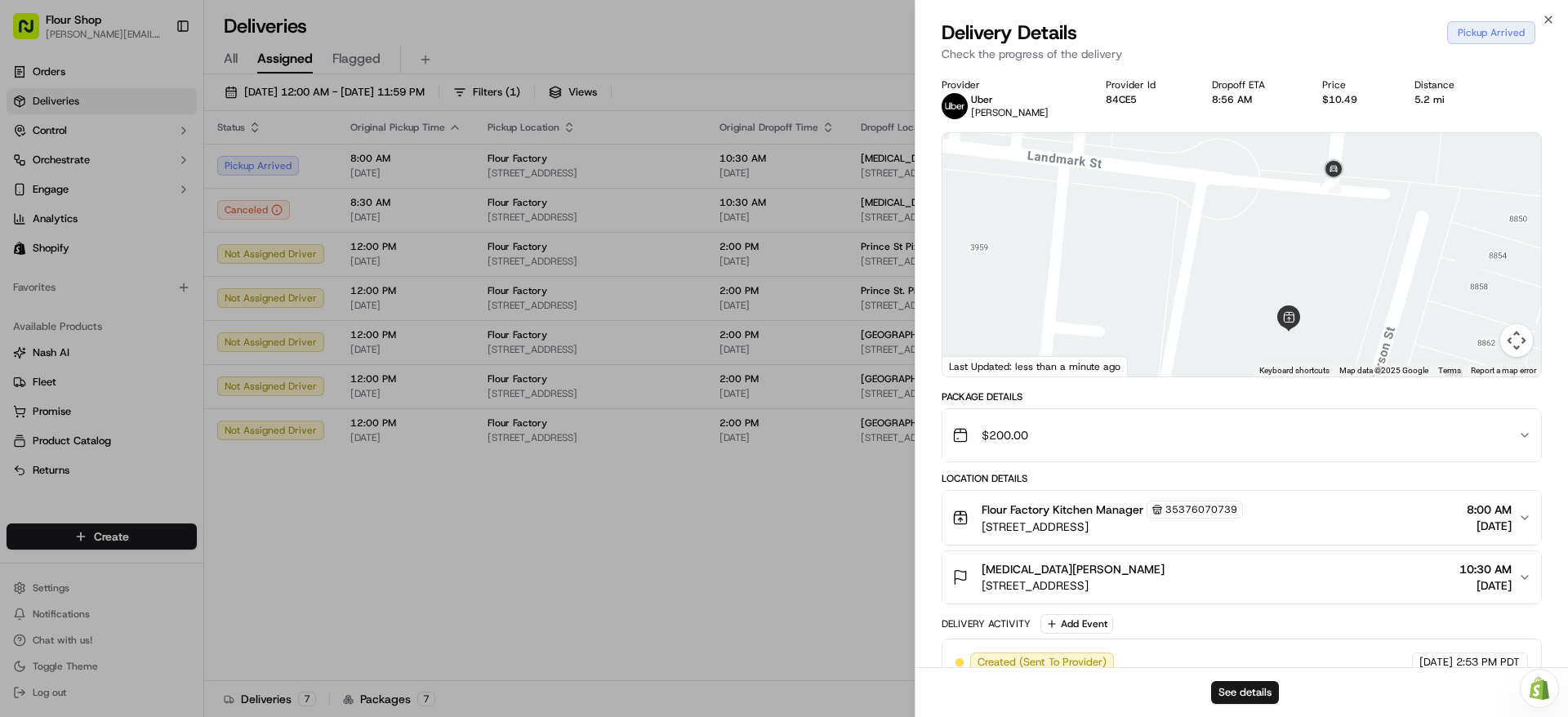
drag, startPoint x: 1364, startPoint y: 260, endPoint x: 1376, endPoint y: 224, distance: 37.9
click at [1376, 224] on div at bounding box center [1242, 254] width 599 height 243
drag, startPoint x: 1378, startPoint y: 241, endPoint x: 1360, endPoint y: 262, distance: 27.7
click at [1360, 262] on div at bounding box center [1242, 254] width 599 height 243
click at [1358, 265] on div at bounding box center [1242, 254] width 599 height 243
